Goal: Task Accomplishment & Management: Manage account settings

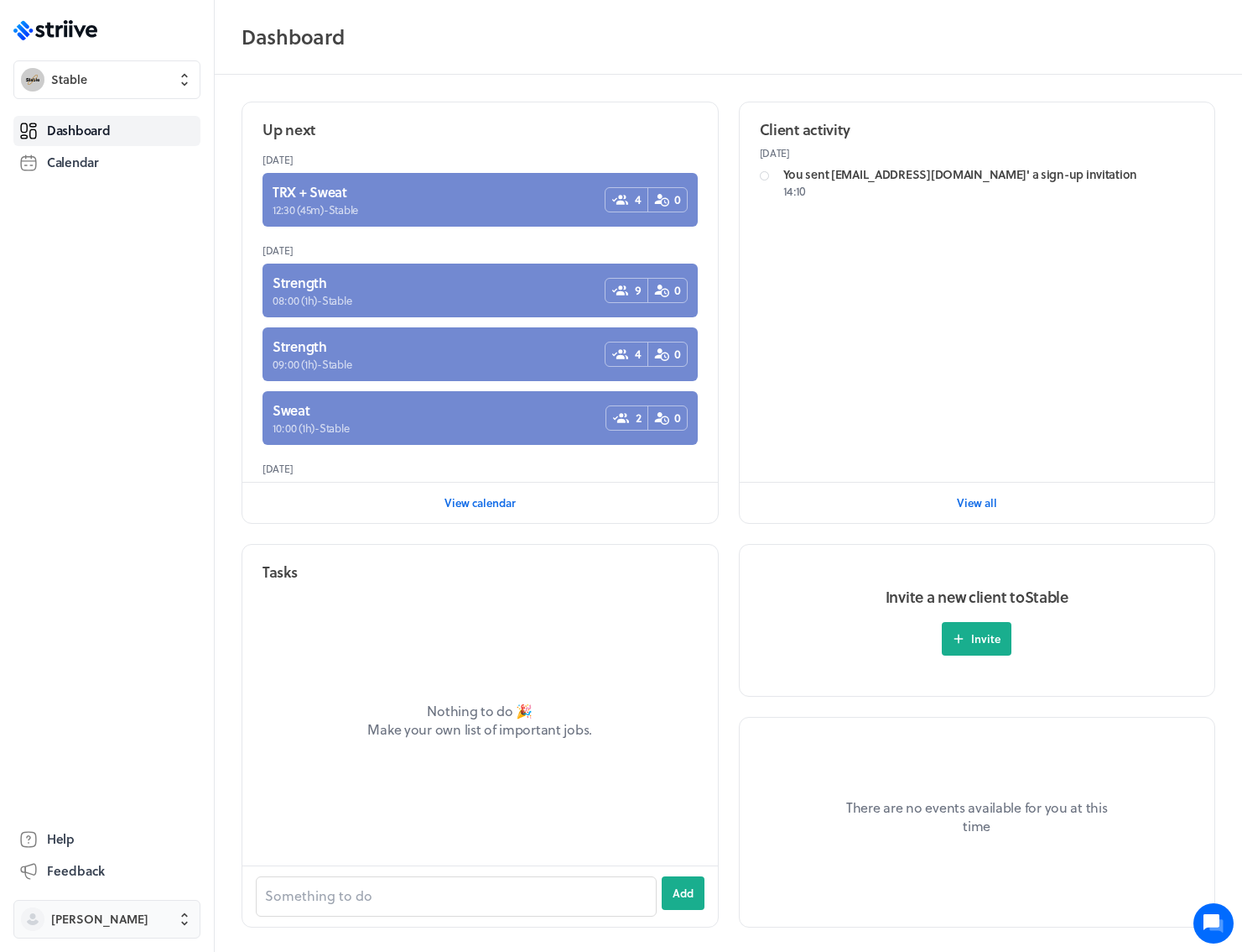
click at [139, 915] on span "[PERSON_NAME]" at bounding box center [122, 918] width 142 height 17
click at [140, 678] on div "[PERSON_NAME] [PERSON_NAME][EMAIL_ADDRESS][DOMAIN_NAME] Holidays Settings Sign …" at bounding box center [621, 476] width 1242 height 952
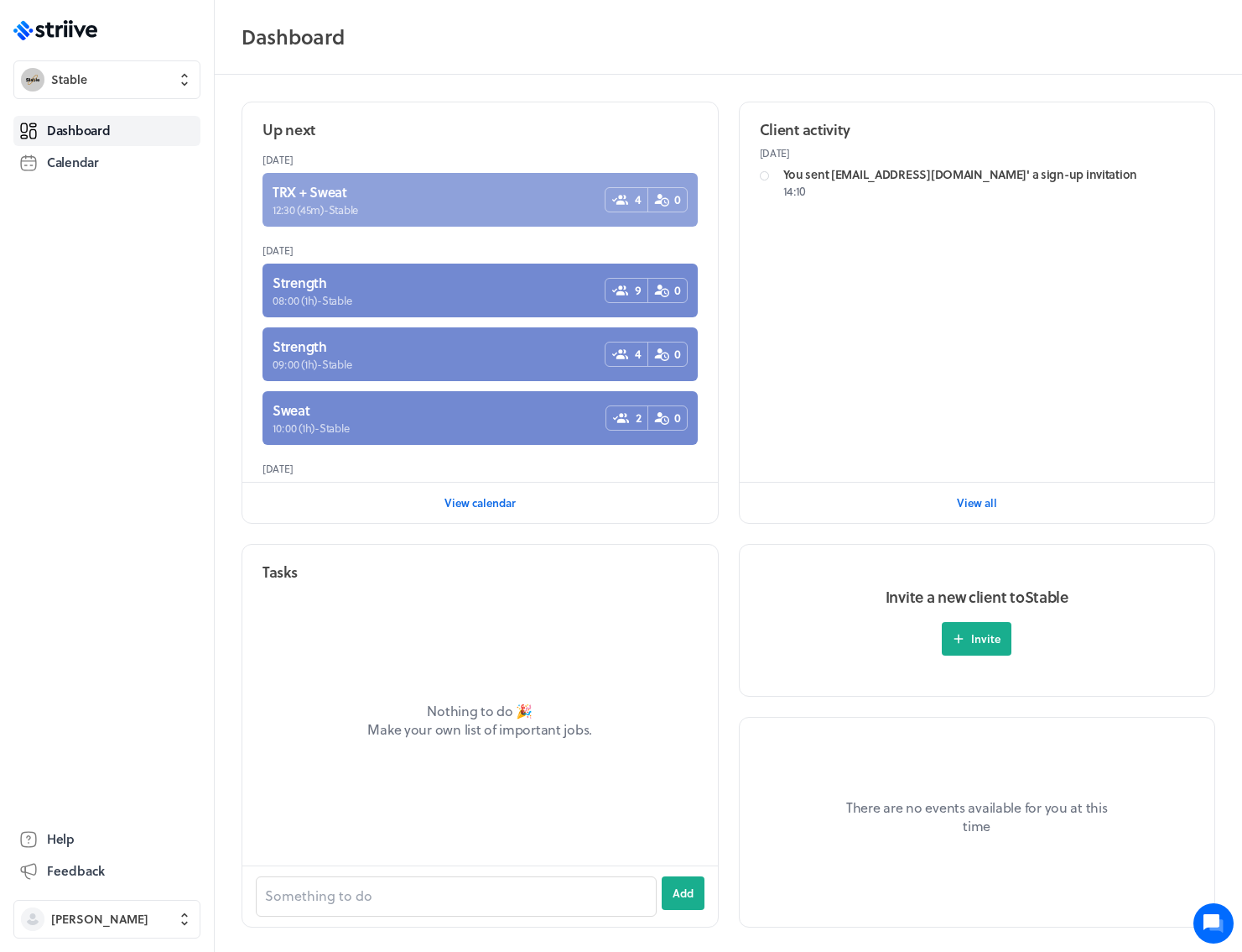
click at [444, 187] on link at bounding box center [480, 199] width 435 height 53
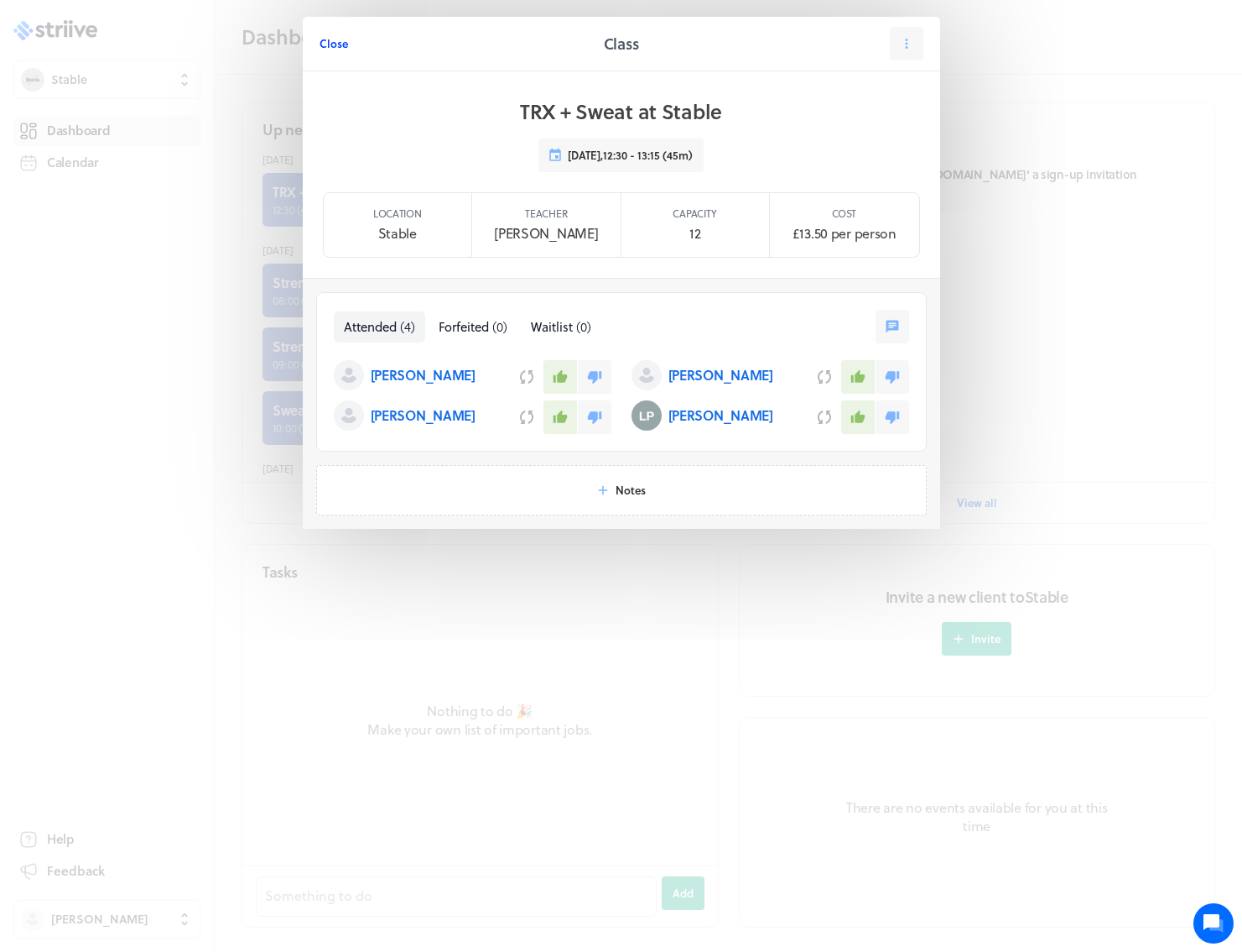
click at [324, 39] on span "Close" at bounding box center [334, 43] width 29 height 15
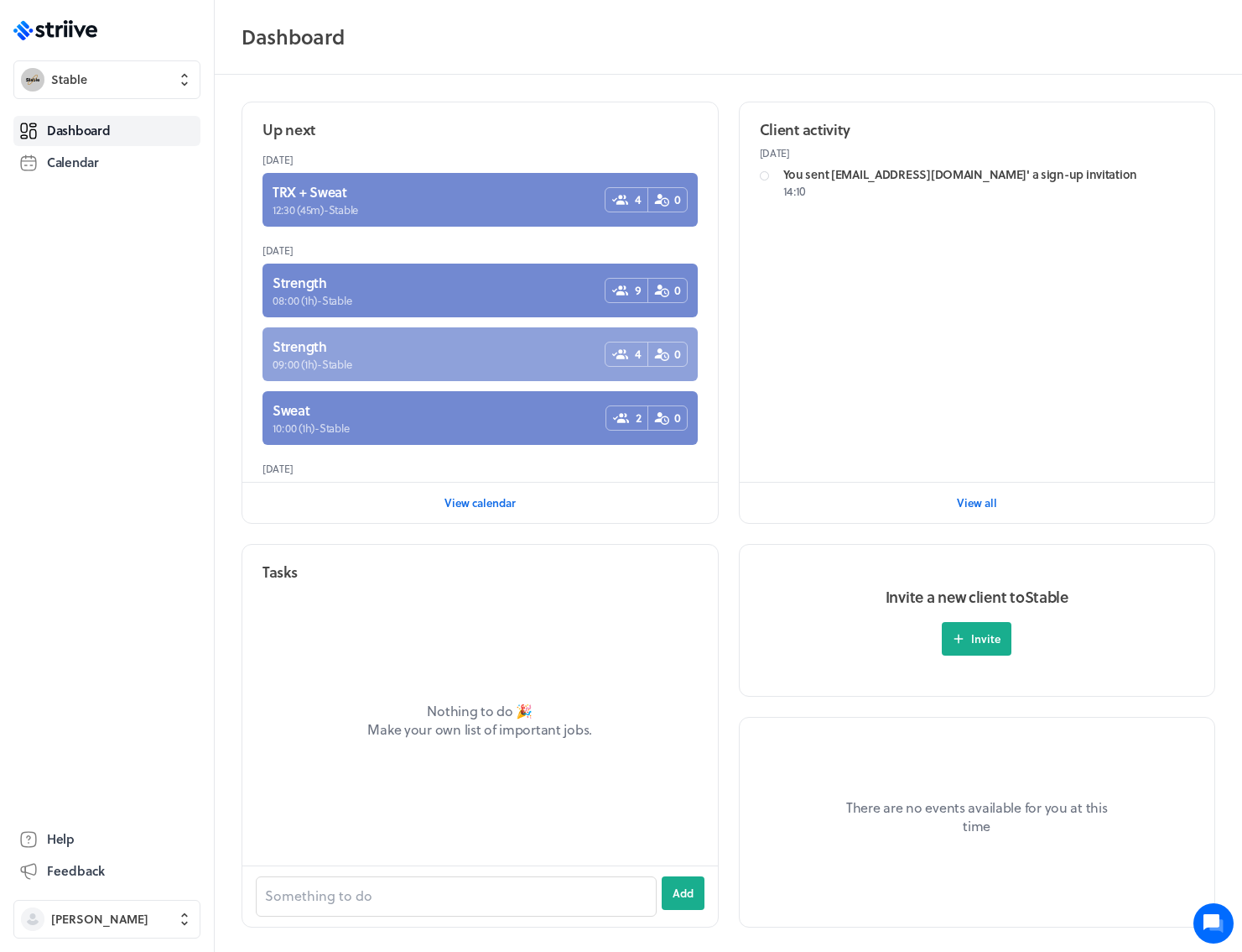
click at [428, 347] on link at bounding box center [480, 354] width 435 height 53
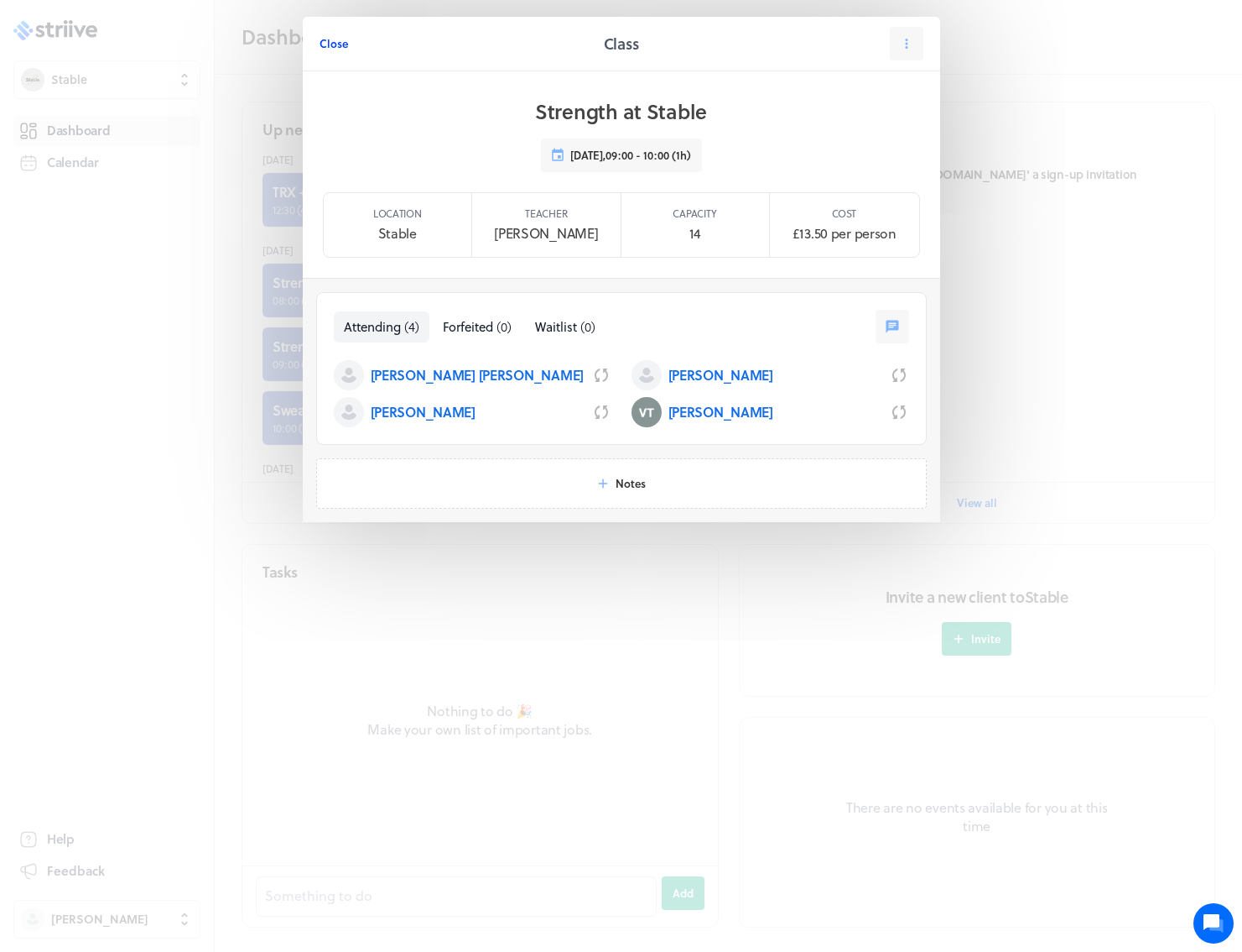
click at [329, 40] on span "Close" at bounding box center [334, 43] width 29 height 15
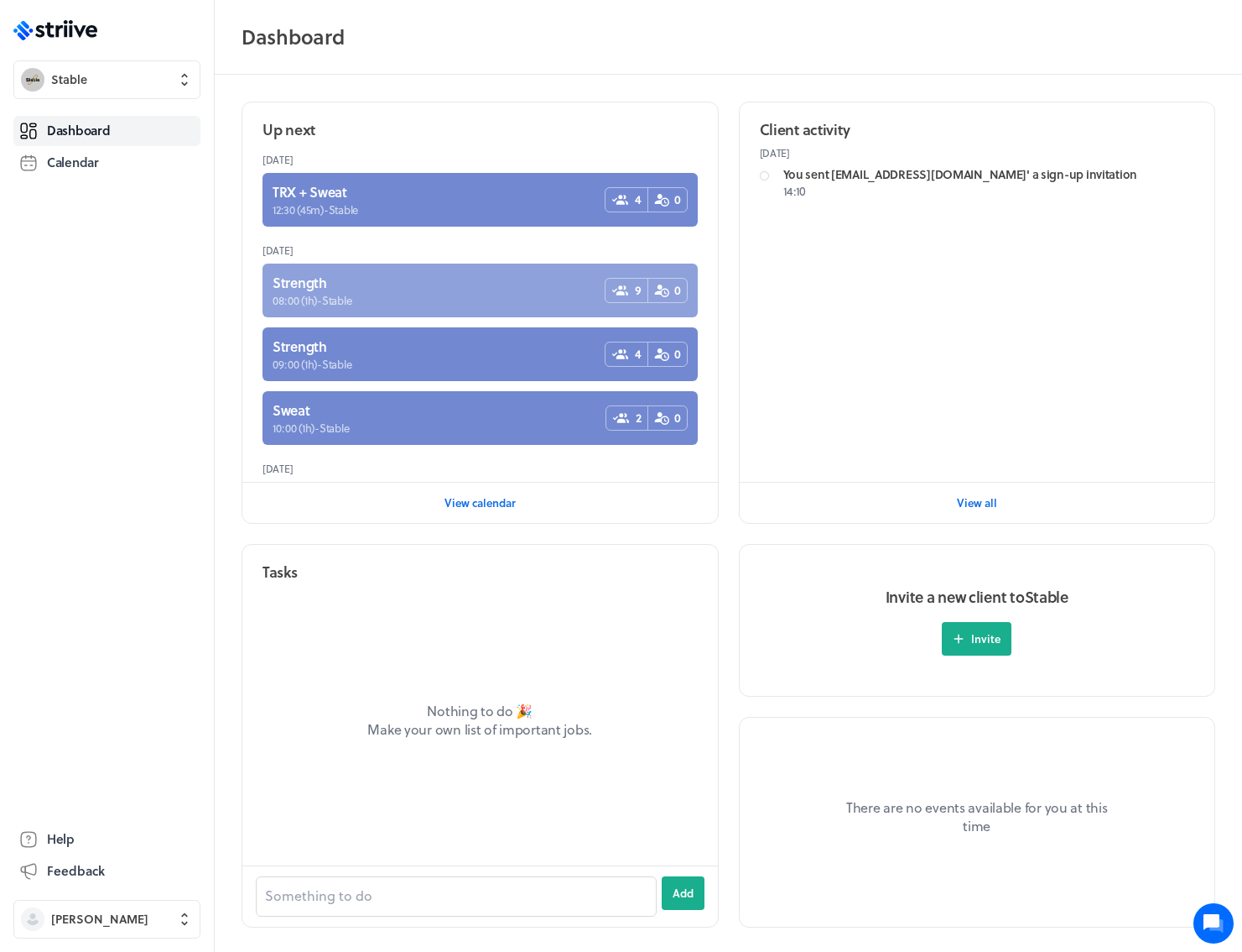
click at [476, 288] on link at bounding box center [480, 290] width 435 height 53
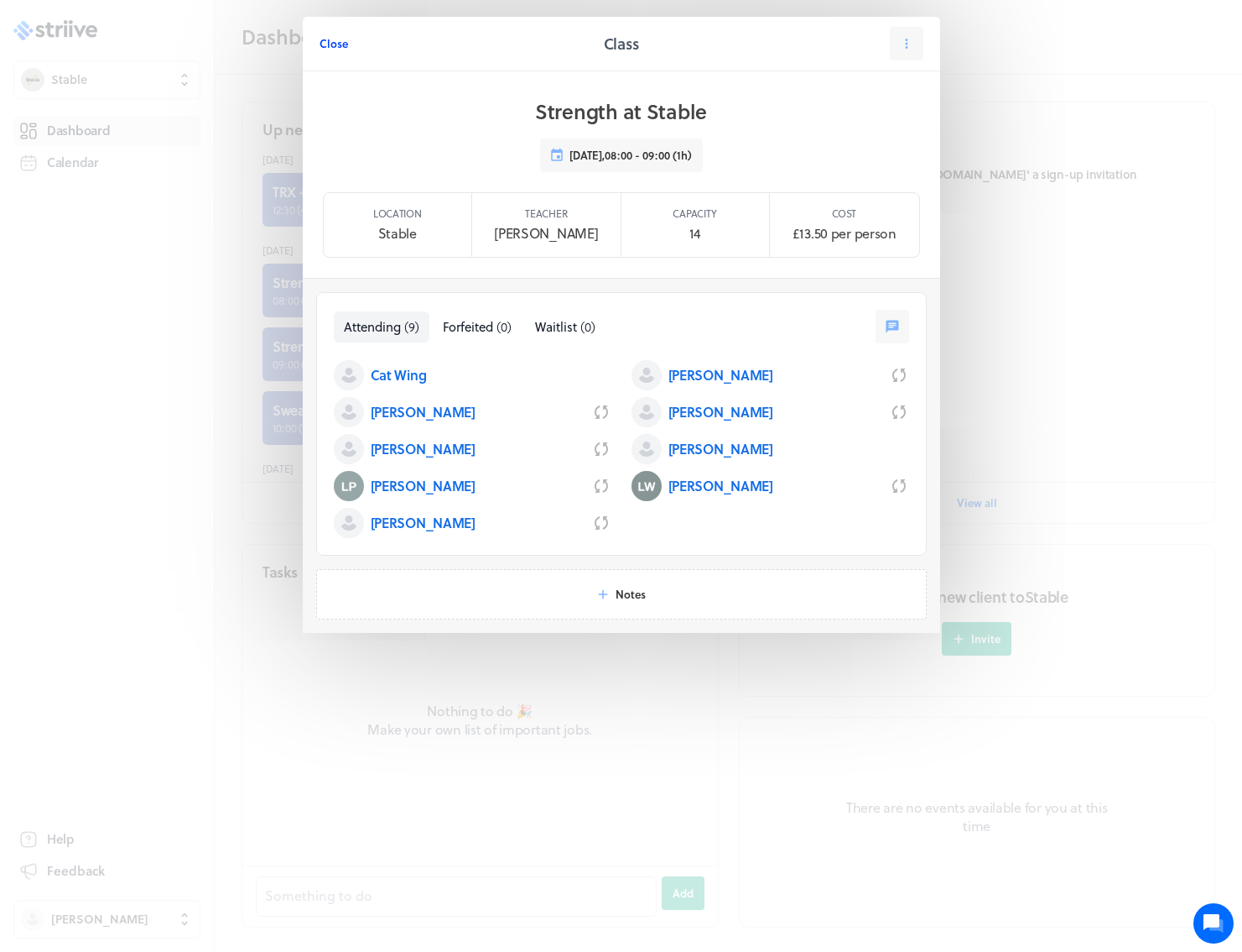
click at [334, 41] on span "Close" at bounding box center [334, 43] width 29 height 15
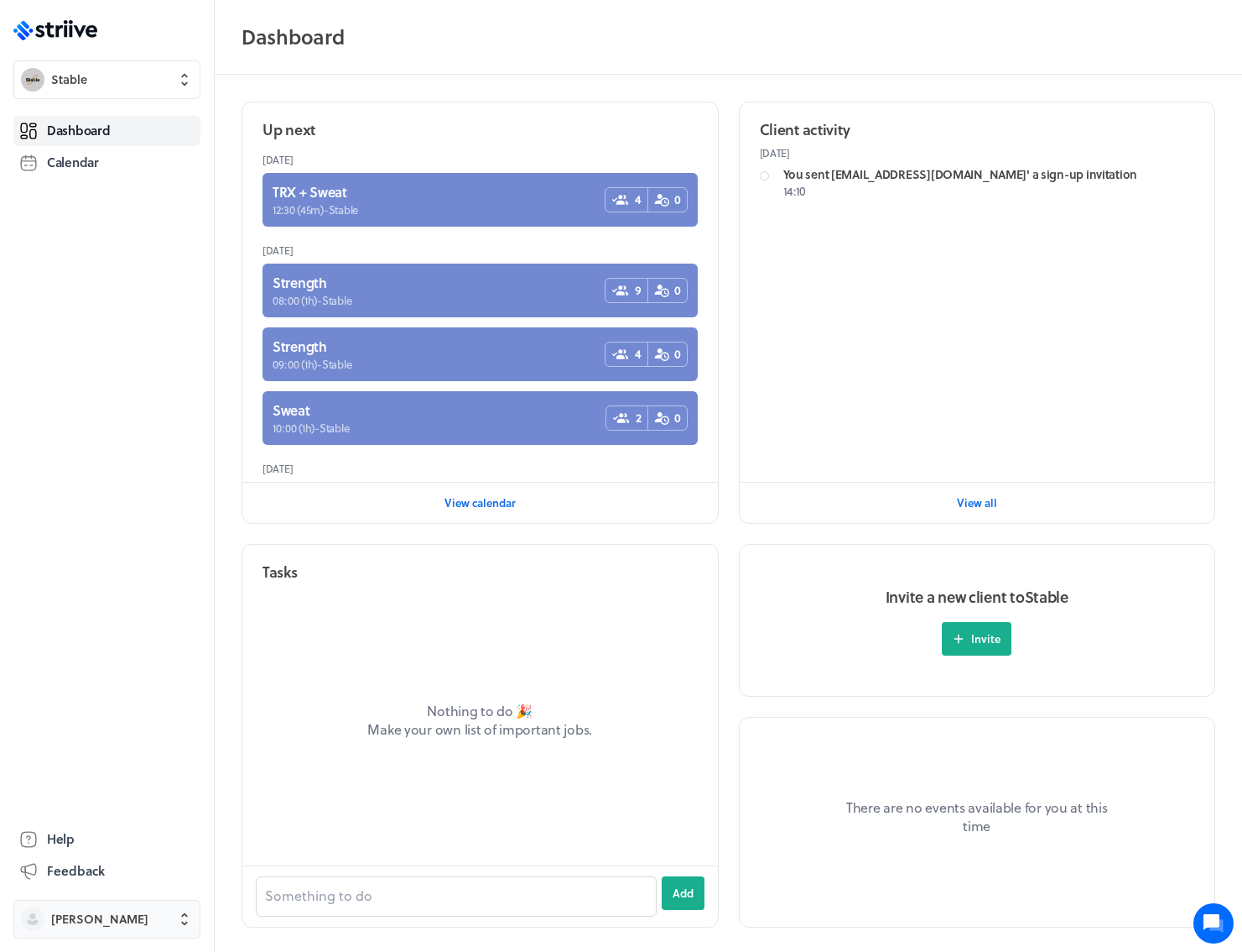
click at [93, 915] on span "[PERSON_NAME]" at bounding box center [100, 918] width 98 height 17
click at [99, 895] on button "Sign out" at bounding box center [107, 906] width 174 height 27
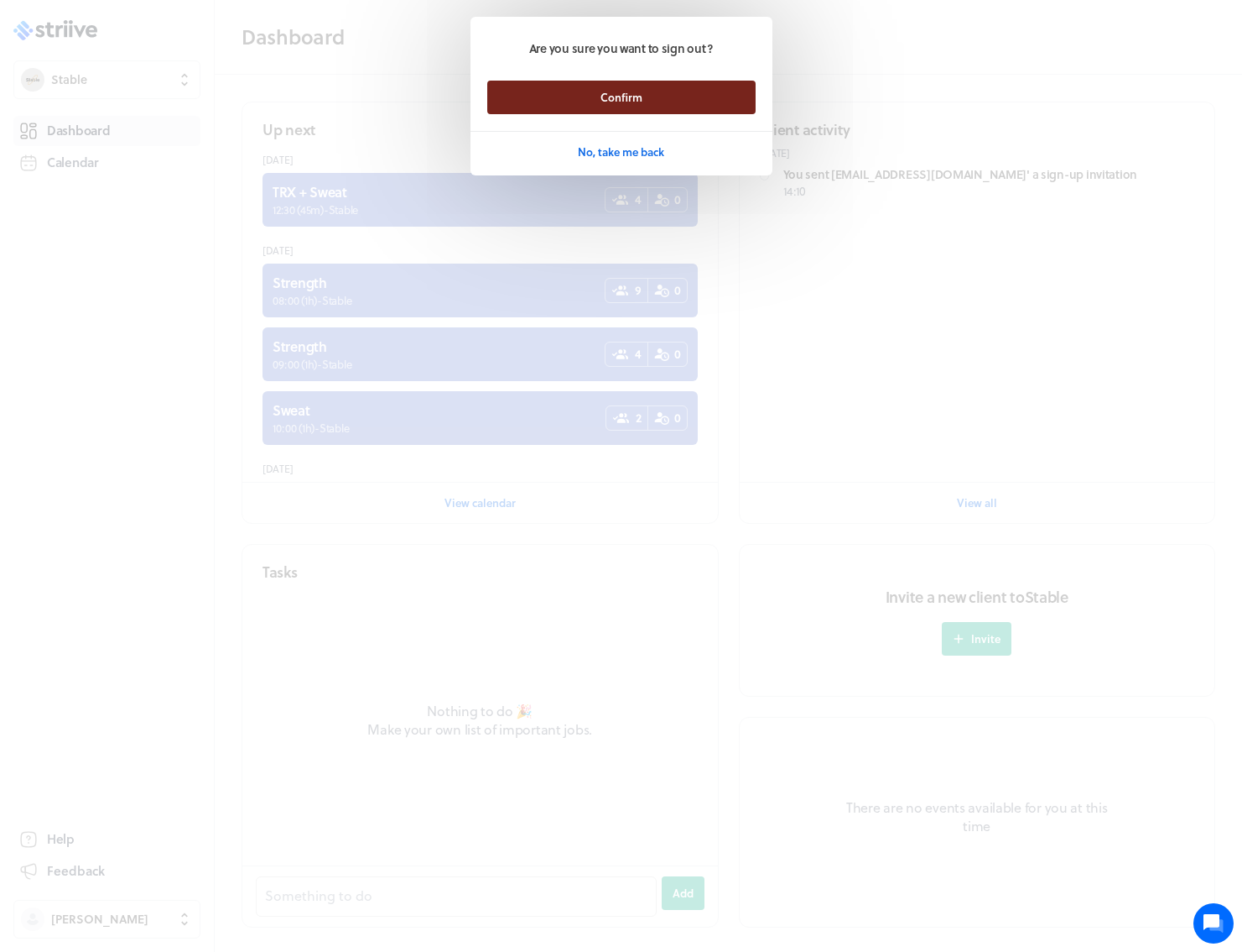
click at [609, 90] on span "Confirm" at bounding box center [621, 97] width 41 height 15
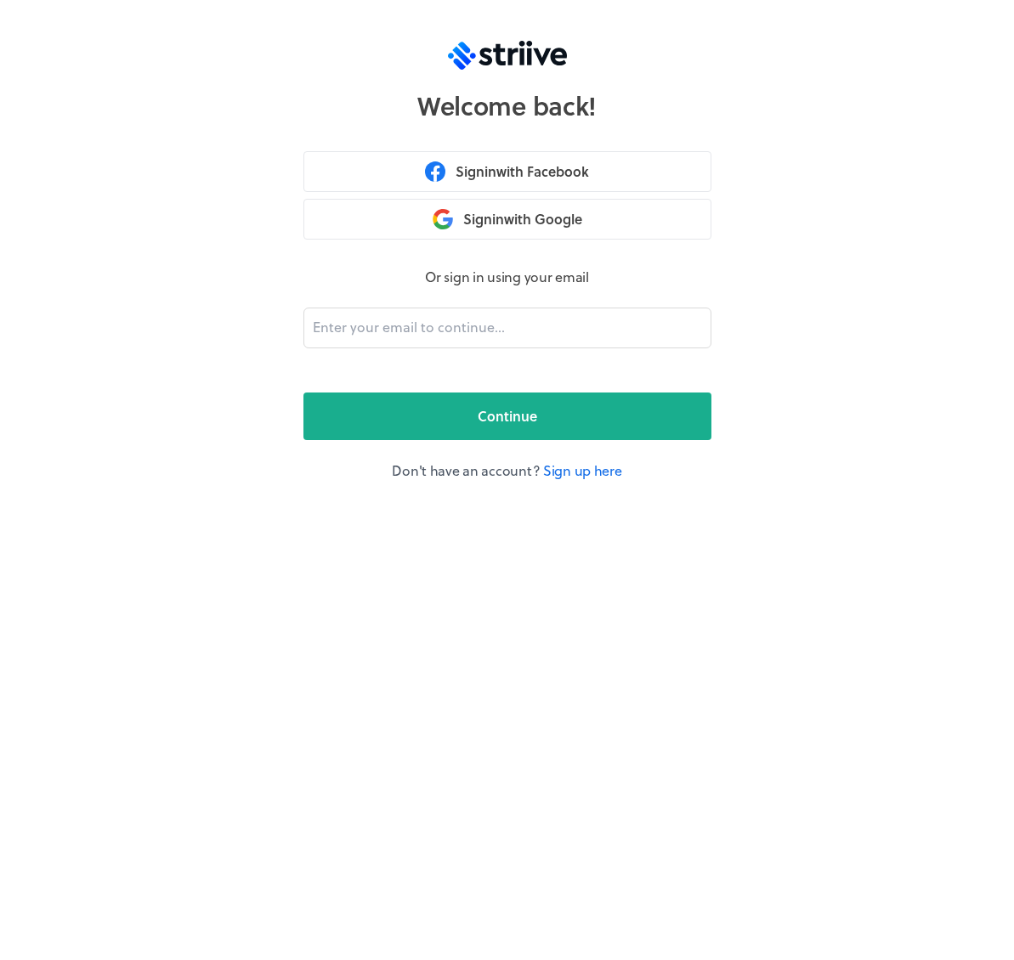
click at [457, 301] on form "Or sign in using your email Continue Don't have an account? Sign up here" at bounding box center [507, 374] width 408 height 214
click at [450, 321] on input "email" at bounding box center [507, 328] width 408 height 41
type input "adam@striive.co"
